Goal: Transaction & Acquisition: Purchase product/service

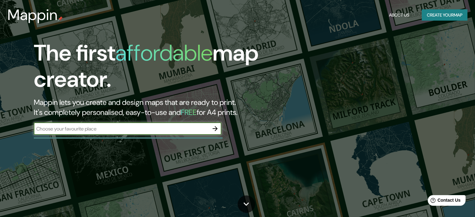
click at [108, 131] on input "text" at bounding box center [121, 128] width 175 height 7
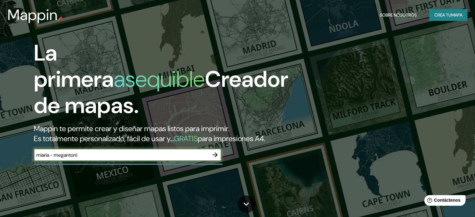
type input "miaria - megantoni"
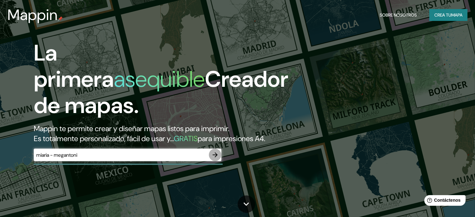
click at [216, 157] on icon "button" at bounding box center [214, 154] width 5 height 5
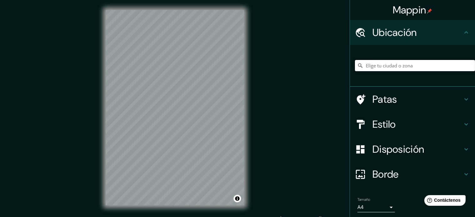
click at [385, 67] on input "Elige tu ciudad o zona" at bounding box center [415, 65] width 120 height 11
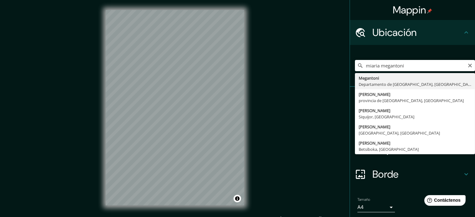
type input "Megantoni, Departamento de Cusco, [GEOGRAPHIC_DATA]"
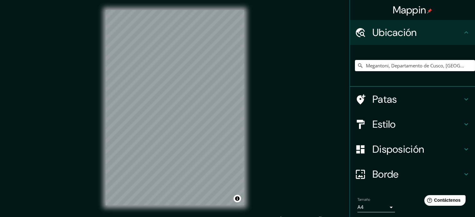
scroll to position [8, 0]
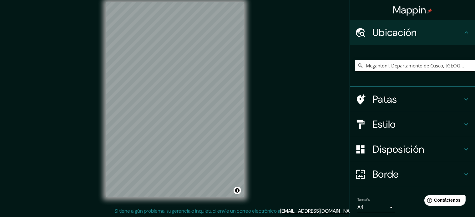
click at [184, 200] on div "© Mapbox © OpenStreetMap Improve this map" at bounding box center [175, 100] width 158 height 216
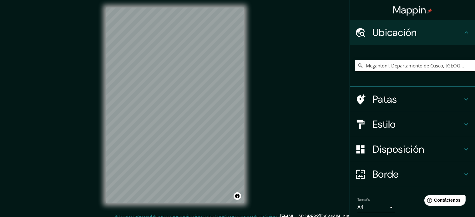
scroll to position [0, 0]
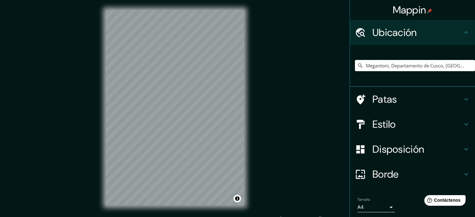
click at [394, 120] on h4 "Estilo" at bounding box center [417, 124] width 90 height 12
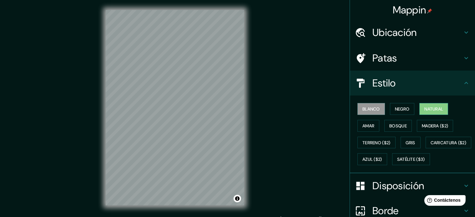
click at [431, 106] on font "Natural" at bounding box center [433, 109] width 19 height 6
click at [363, 126] on font "Amar" at bounding box center [368, 126] width 12 height 6
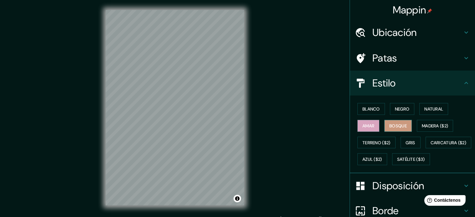
click at [396, 127] on font "Bosque" at bounding box center [397, 126] width 17 height 6
click at [367, 144] on font "Terreno ($2)" at bounding box center [376, 143] width 28 height 6
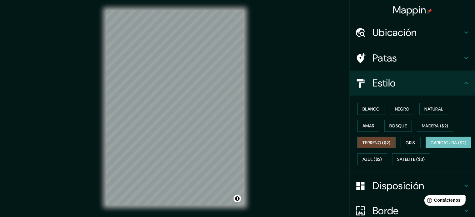
click at [430, 146] on font "Caricatura ($2)" at bounding box center [448, 143] width 36 height 6
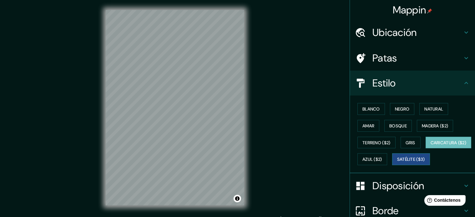
click at [397, 162] on font "Satélite ($3)" at bounding box center [411, 160] width 28 height 6
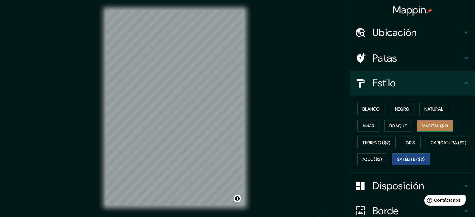
click at [434, 126] on font "Madera ($2)" at bounding box center [434, 126] width 26 height 6
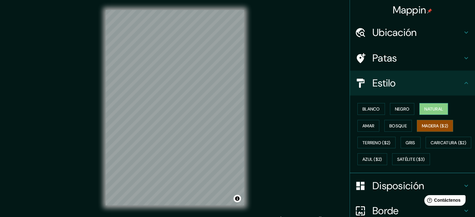
click at [425, 111] on font "Natural" at bounding box center [433, 109] width 19 height 6
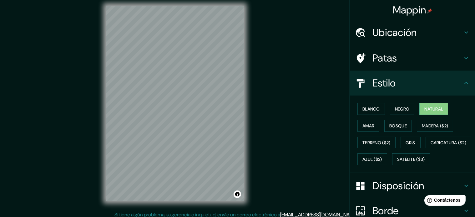
scroll to position [8, 0]
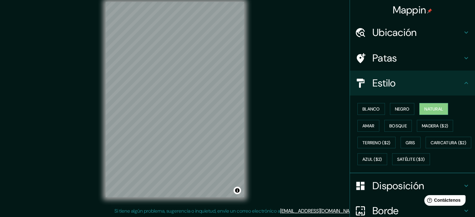
click at [456, 81] on h4 "Estilo" at bounding box center [417, 83] width 90 height 12
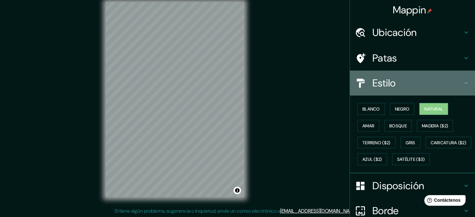
click at [462, 82] on icon at bounding box center [465, 82] width 7 height 7
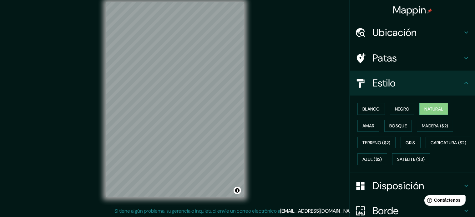
click at [462, 84] on icon at bounding box center [465, 82] width 7 height 7
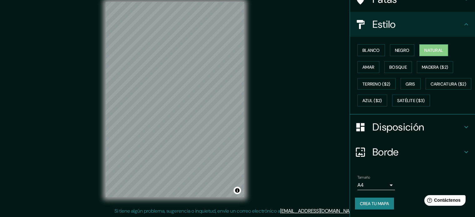
scroll to position [74, 0]
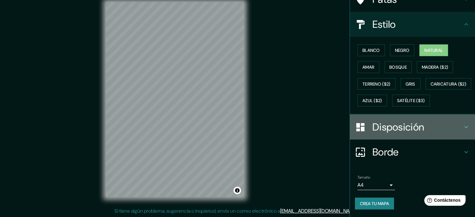
click at [446, 126] on h4 "Disposición" at bounding box center [417, 127] width 90 height 12
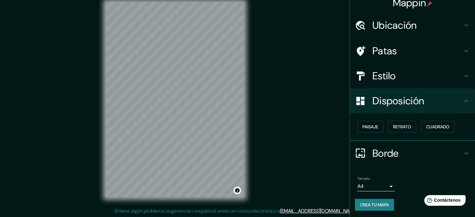
scroll to position [7, 0]
click at [389, 182] on body "Mappin Ubicación Megantoni, Departamento de Cusco, [GEOGRAPHIC_DATA] Patas Esti…" at bounding box center [237, 100] width 475 height 217
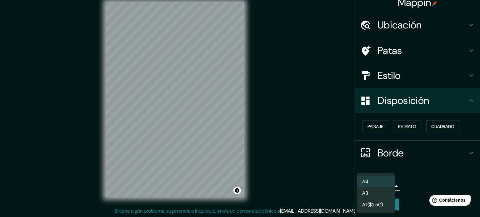
click at [379, 192] on li "A3" at bounding box center [375, 193] width 37 height 12
type input "a4"
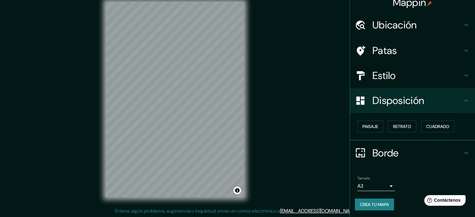
click at [0, 0] on html "Mappin Ubicación Megantoni, Departamento de Cusco, [GEOGRAPHIC_DATA] Patas Esti…" at bounding box center [237, 100] width 475 height 217
click at [462, 149] on icon at bounding box center [465, 152] width 7 height 7
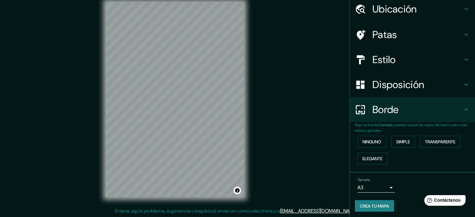
scroll to position [25, 0]
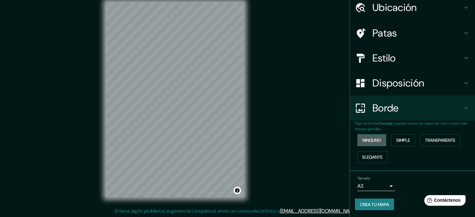
click at [372, 141] on font "Ninguno" at bounding box center [371, 140] width 19 height 6
click at [396, 143] on font "Simple" at bounding box center [403, 140] width 14 height 8
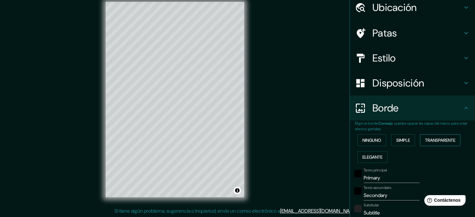
click at [425, 142] on font "Transparente" at bounding box center [440, 140] width 30 height 6
click at [375, 157] on font "Elegante" at bounding box center [372, 157] width 20 height 6
click at [366, 139] on font "Ninguno" at bounding box center [371, 140] width 19 height 6
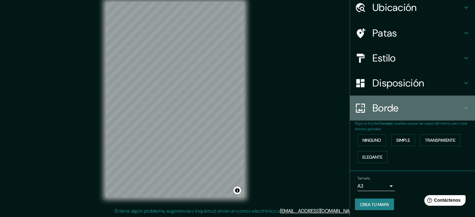
click at [462, 106] on icon at bounding box center [465, 107] width 7 height 7
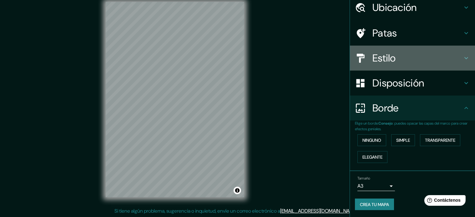
click at [462, 56] on icon at bounding box center [465, 57] width 7 height 7
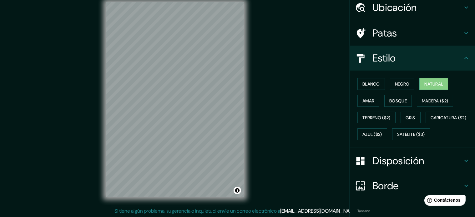
click at [462, 35] on icon at bounding box center [465, 32] width 7 height 7
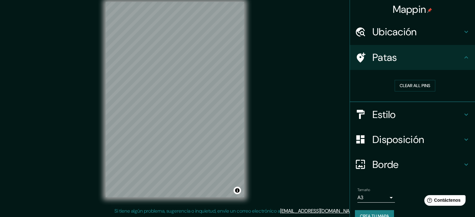
scroll to position [0, 0]
click at [456, 36] on h4 "Ubicación" at bounding box center [417, 32] width 90 height 12
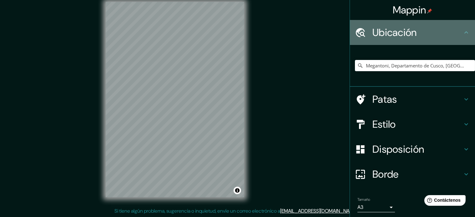
click at [456, 35] on h4 "Ubicación" at bounding box center [417, 32] width 90 height 12
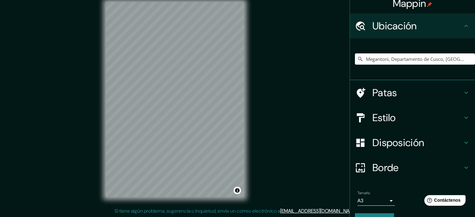
scroll to position [22, 0]
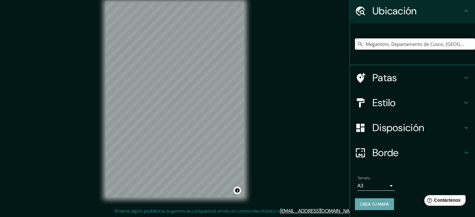
click at [374, 203] on font "Crea tu mapa" at bounding box center [374, 205] width 29 height 6
click at [382, 205] on font "Crea tu mapa" at bounding box center [374, 205] width 29 height 6
